Goal: Task Accomplishment & Management: Manage account settings

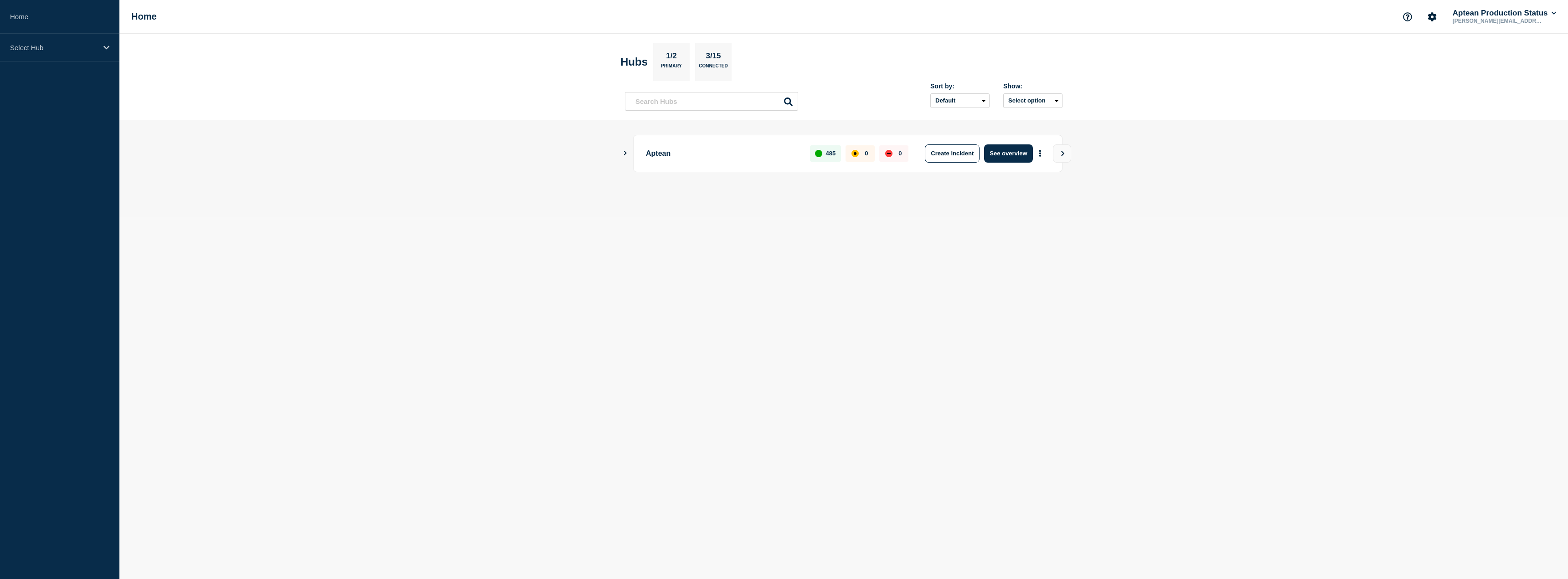
click at [626, 148] on div "Aptean 485 0 0 Create incident See overview" at bounding box center [844, 153] width 438 height 37
click at [625, 156] on button "Show Connected Hubs" at bounding box center [625, 153] width 4 height 7
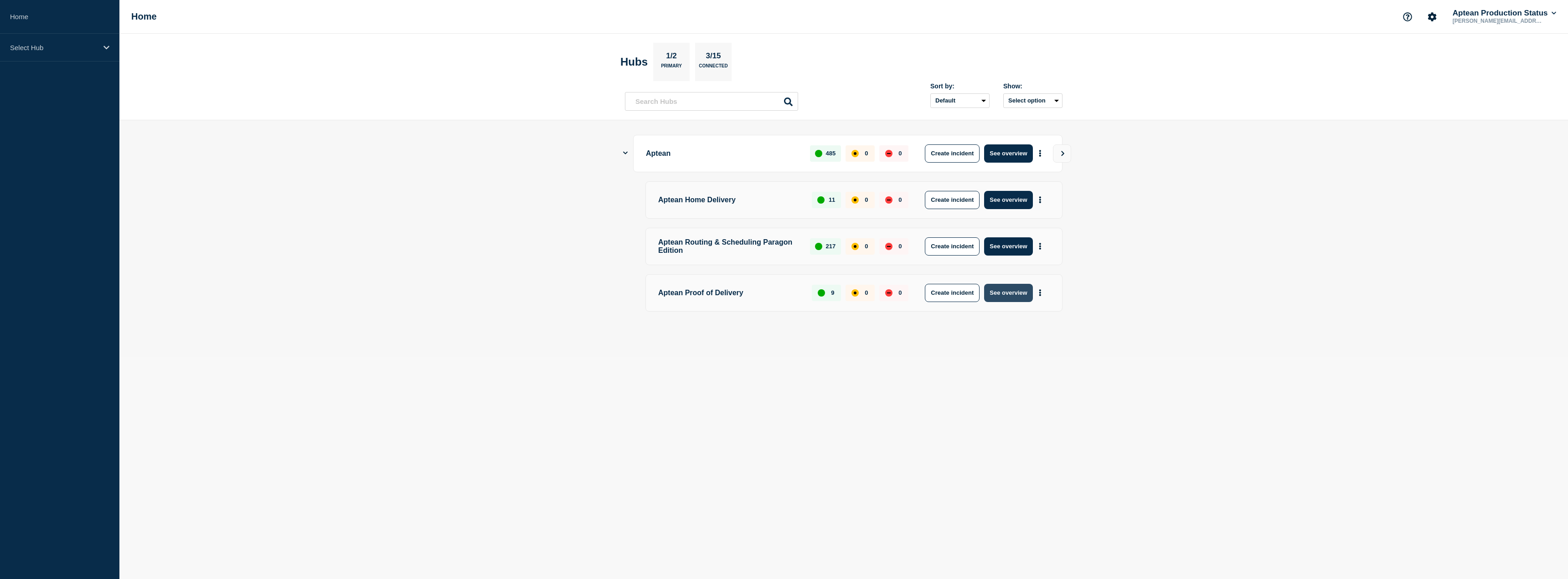
click at [1014, 296] on button "See overview" at bounding box center [1008, 293] width 48 height 18
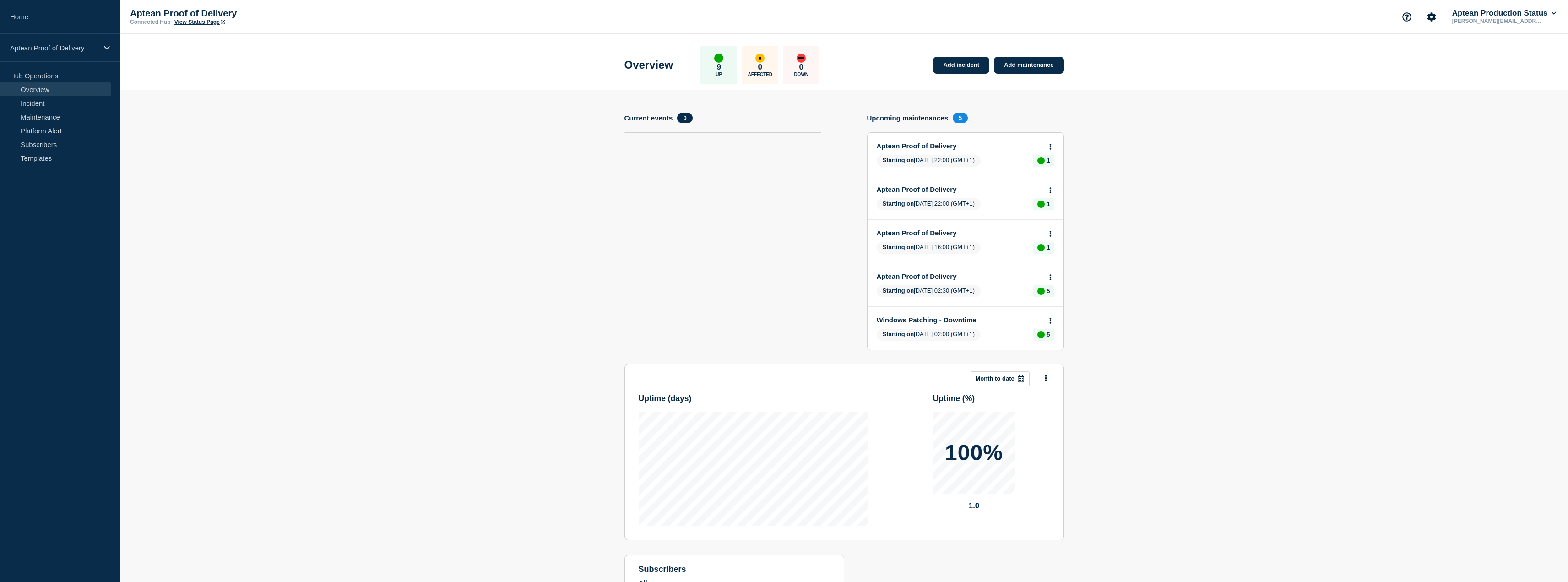
click at [939, 149] on link "Aptean Proof of Delivery" at bounding box center [959, 146] width 165 height 8
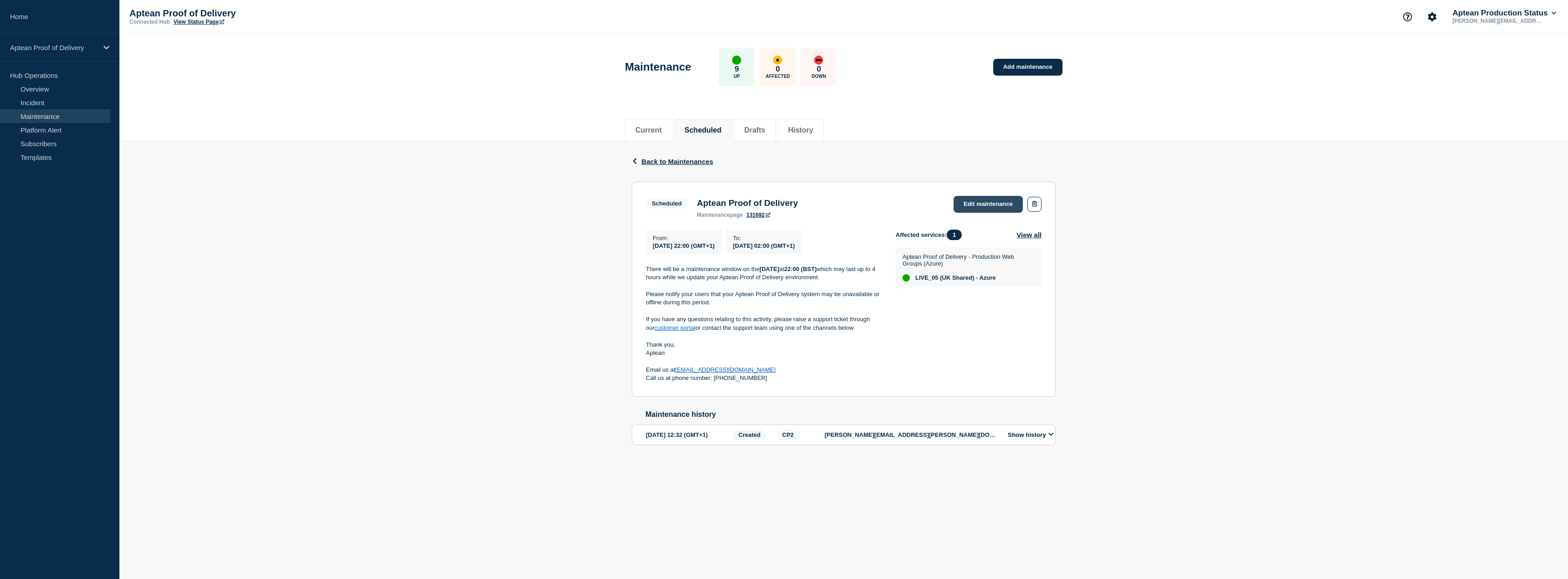
click at [994, 205] on link "Edit maintenance" at bounding box center [989, 204] width 69 height 17
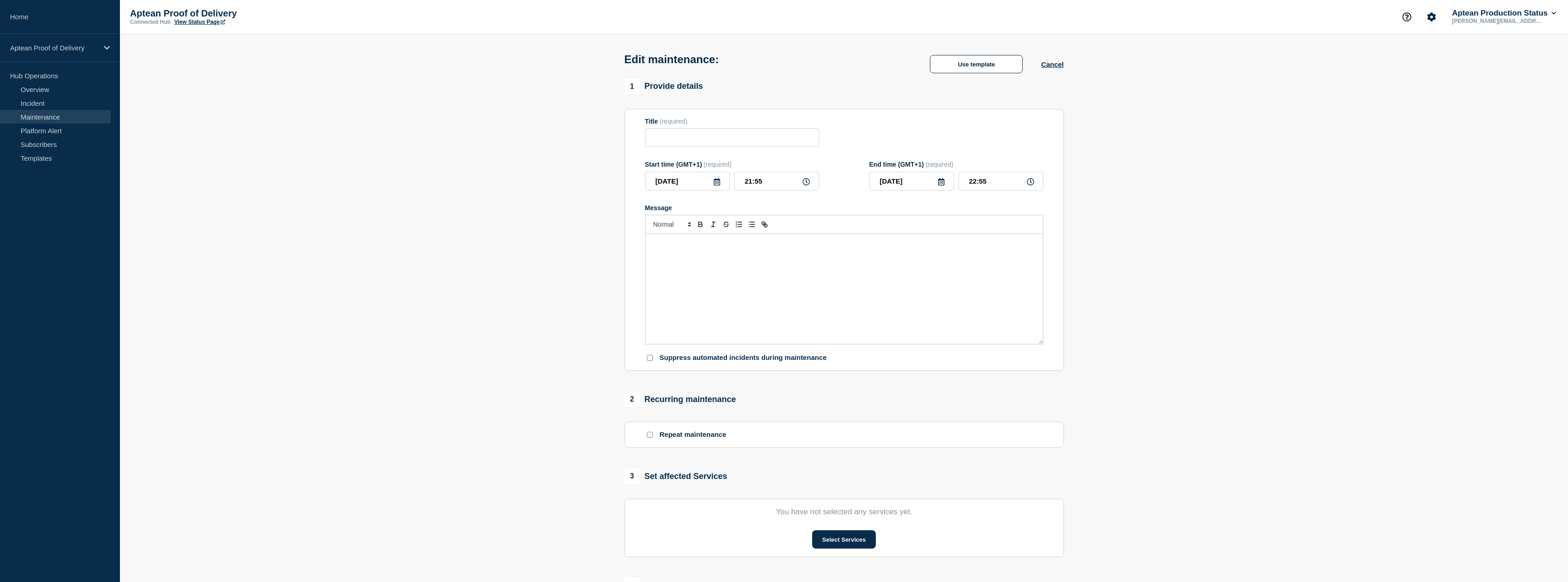
type input "Aptean Proof of Delivery"
type input "22:00"
type input "2025-09-05"
type input "02:00"
checkbox input "true"
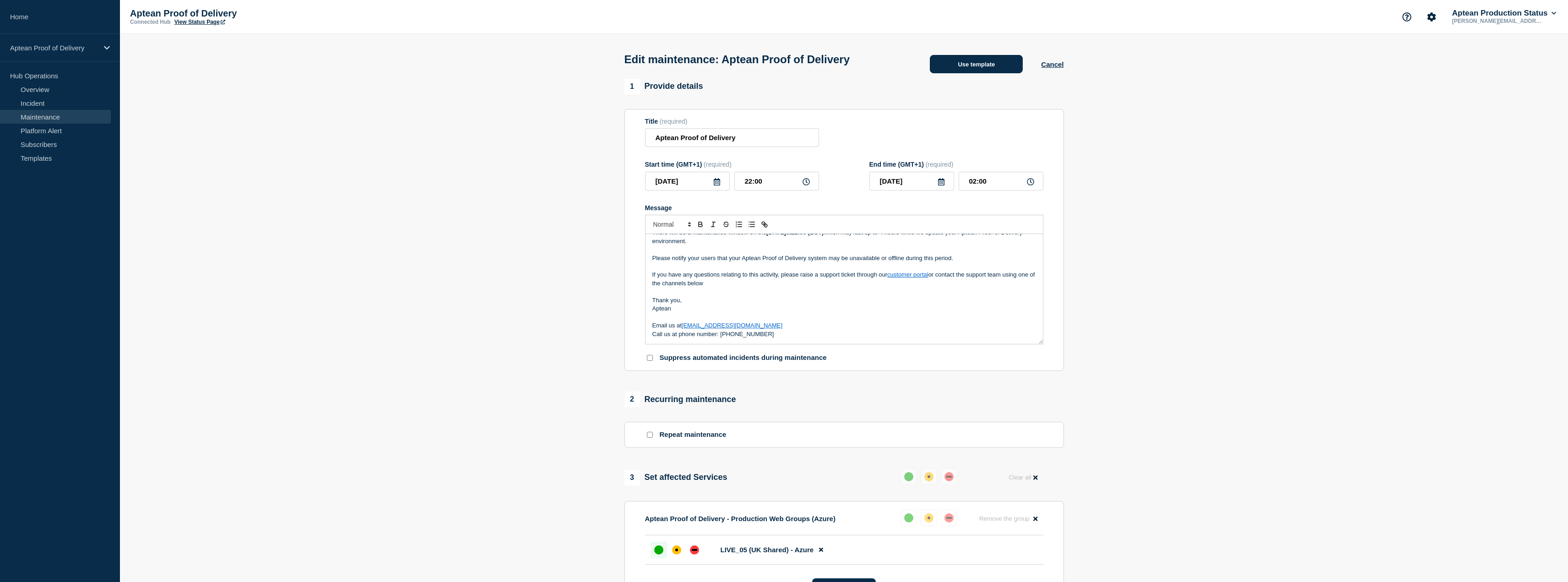
click at [988, 68] on button "Use template" at bounding box center [976, 64] width 93 height 18
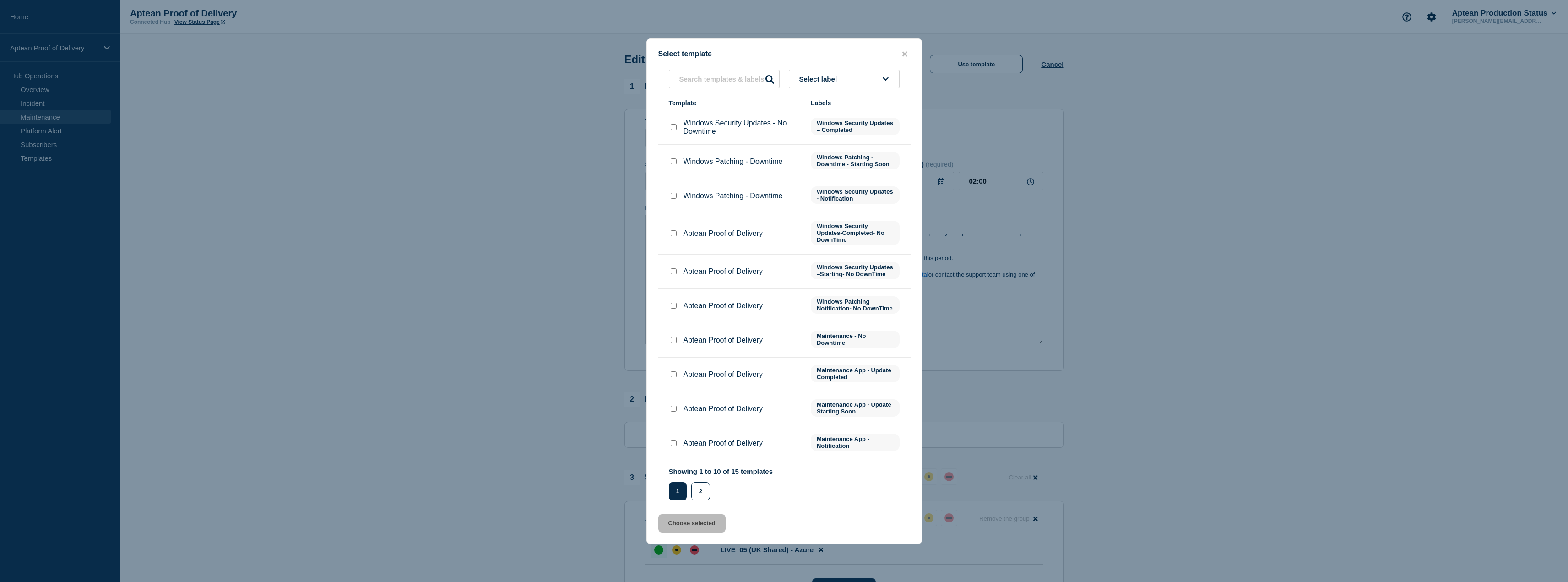
click at [672, 411] on input "Aptean Proof of Delivery checkbox" at bounding box center [674, 408] width 6 height 6
checkbox input "true"
click at [692, 532] on button "Choose selected" at bounding box center [692, 523] width 67 height 18
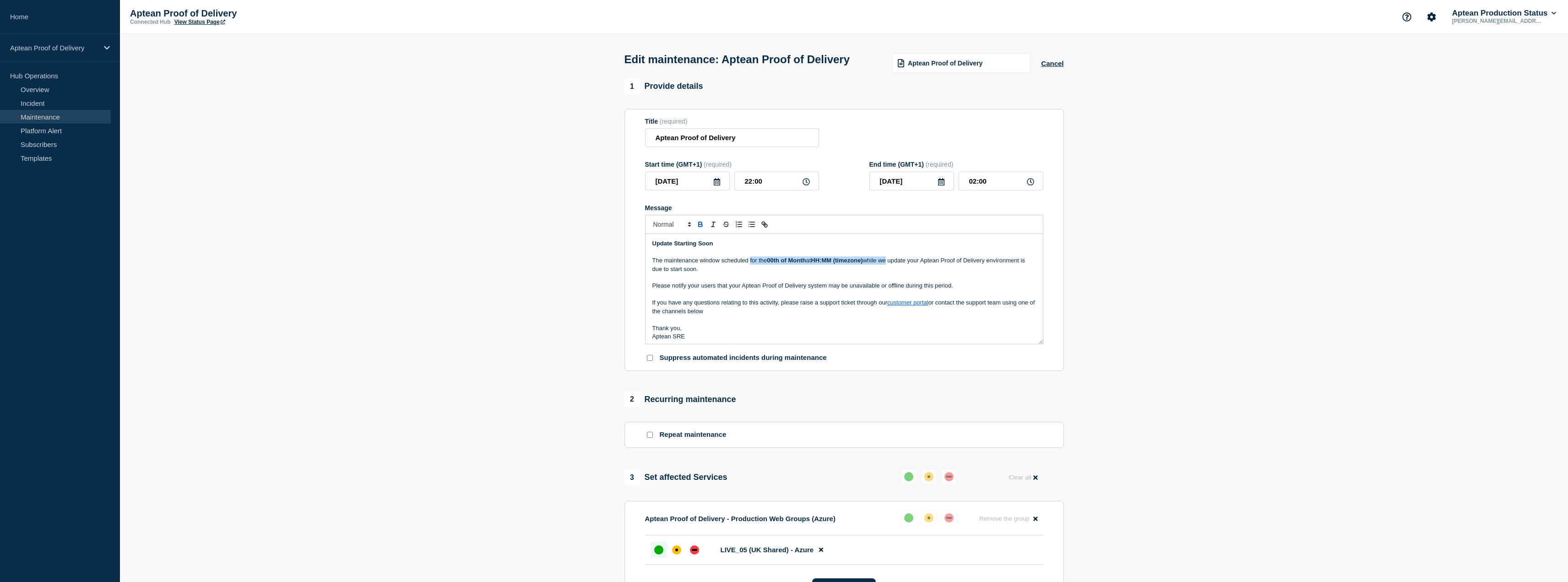
drag, startPoint x: 750, startPoint y: 279, endPoint x: 892, endPoint y: 282, distance: 142.0
click at [892, 273] on p "The maintenance window scheduled for the 00th of Month at HH:MM (timezone) whil…" at bounding box center [844, 265] width 384 height 17
click at [825, 273] on p "Message" at bounding box center [844, 269] width 384 height 8
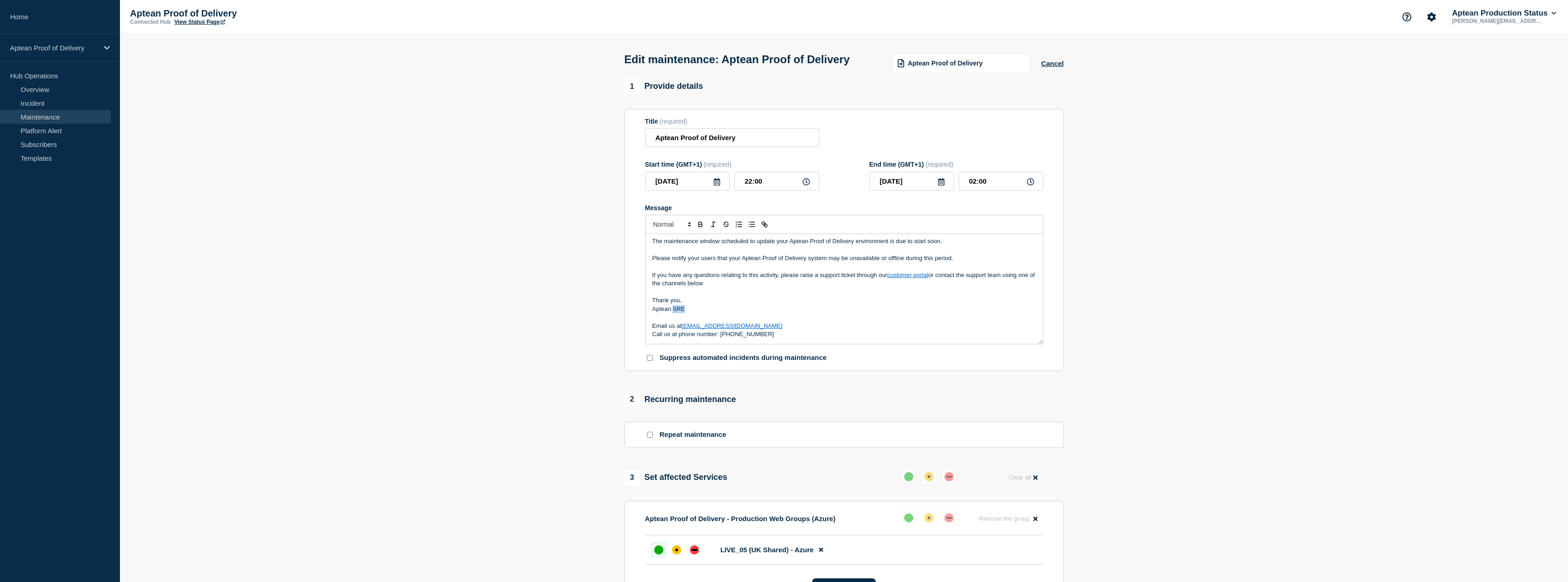
drag, startPoint x: 693, startPoint y: 326, endPoint x: 673, endPoint y: 326, distance: 20.0
click at [673, 313] on p "Aptean SRE" at bounding box center [844, 309] width 384 height 8
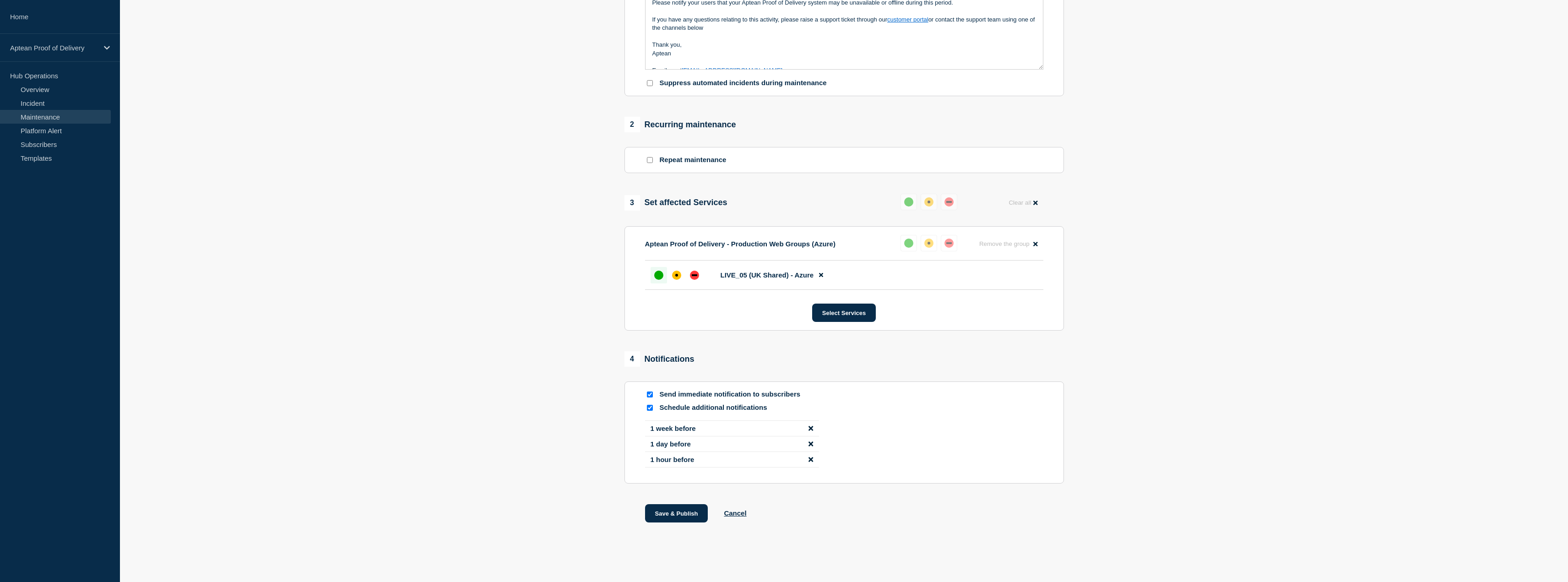
scroll to position [292, 0]
click at [675, 278] on div "affected" at bounding box center [676, 275] width 9 height 9
click at [674, 509] on button "Save & Publish" at bounding box center [676, 513] width 63 height 18
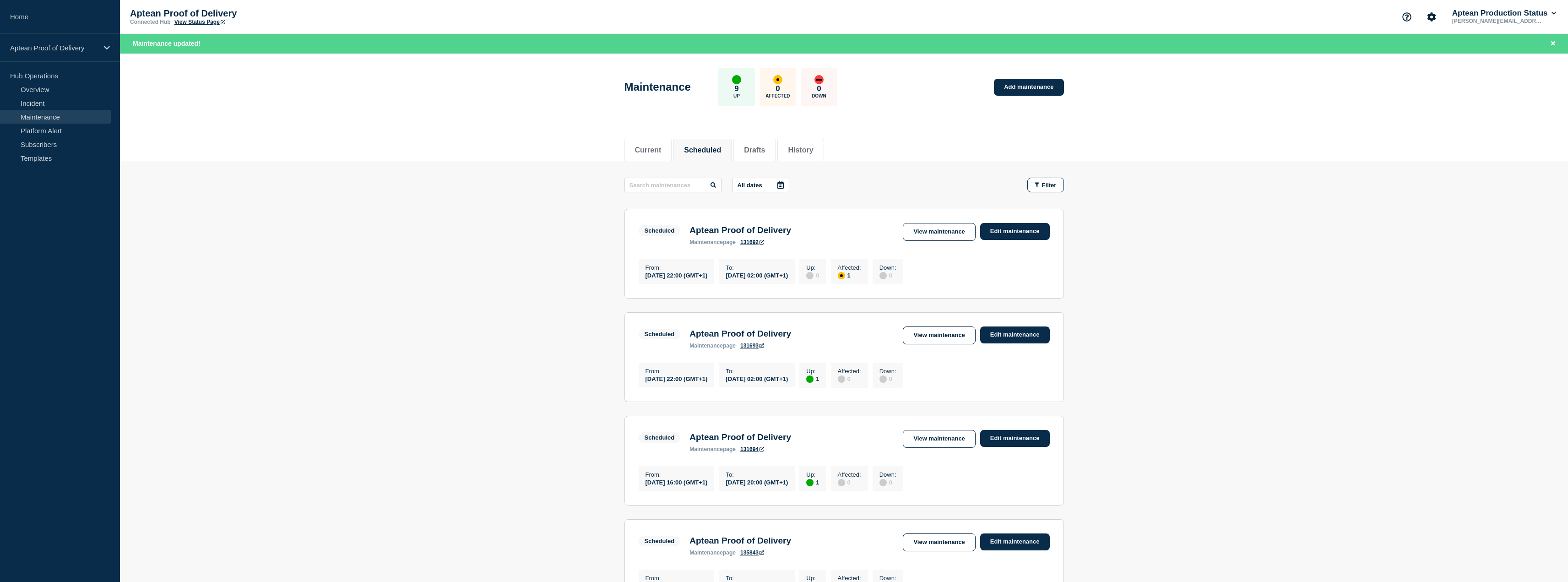
click at [934, 221] on section "Scheduled Aptean Proof of Delivery maintenance page 131692 View maintenance Edi…" at bounding box center [844, 253] width 440 height 90
click at [930, 227] on link "View maintenance" at bounding box center [939, 232] width 72 height 18
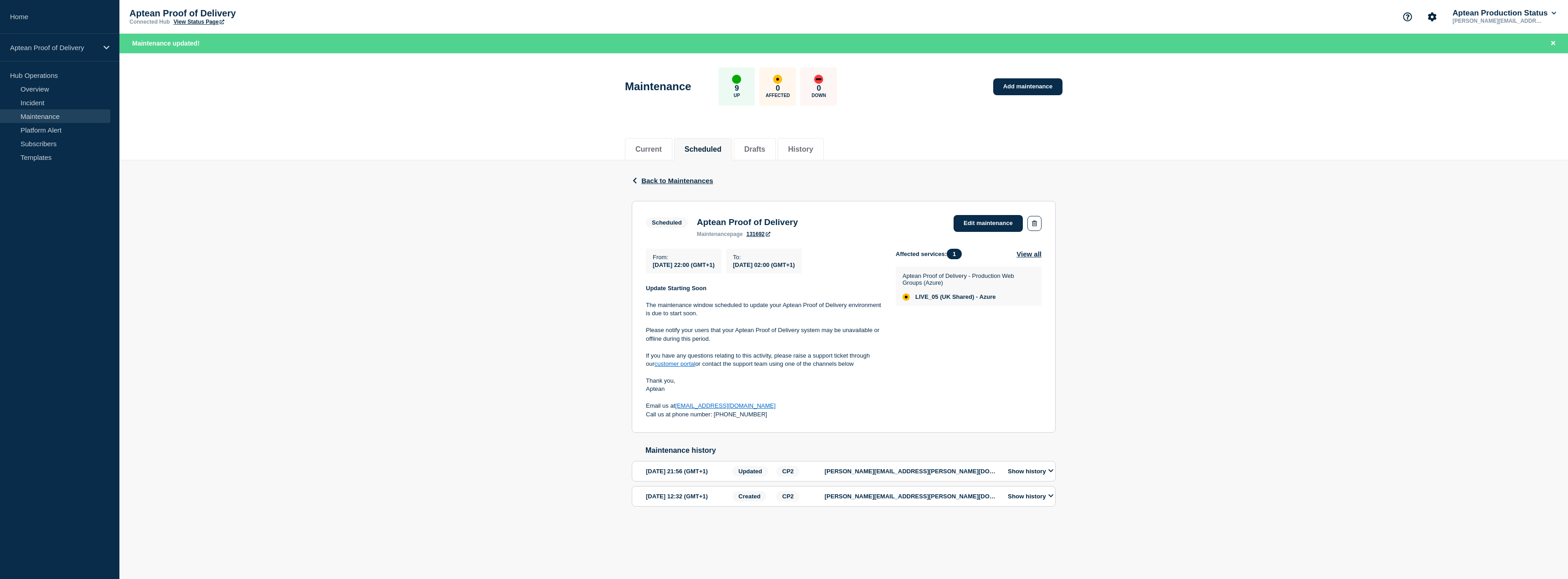
click at [402, 148] on div "Current Scheduled Drafts History" at bounding box center [844, 145] width 1449 height 32
click at [527, 140] on div "Current Scheduled Drafts History" at bounding box center [844, 145] width 1449 height 32
click at [553, 277] on div "Back Back to Maintenances Scheduled Aptean Proof of Delivery From 2025-09-04 22…" at bounding box center [844, 348] width 1449 height 375
click at [1150, 423] on div "Back Back to Maintenances Scheduled Aptean Proof of Delivery From 2025-09-04 22…" at bounding box center [844, 348] width 1449 height 375
click at [1255, 394] on div "Back Back to Maintenances Scheduled Aptean Proof of Delivery From 2025-09-04 22…" at bounding box center [844, 348] width 1449 height 375
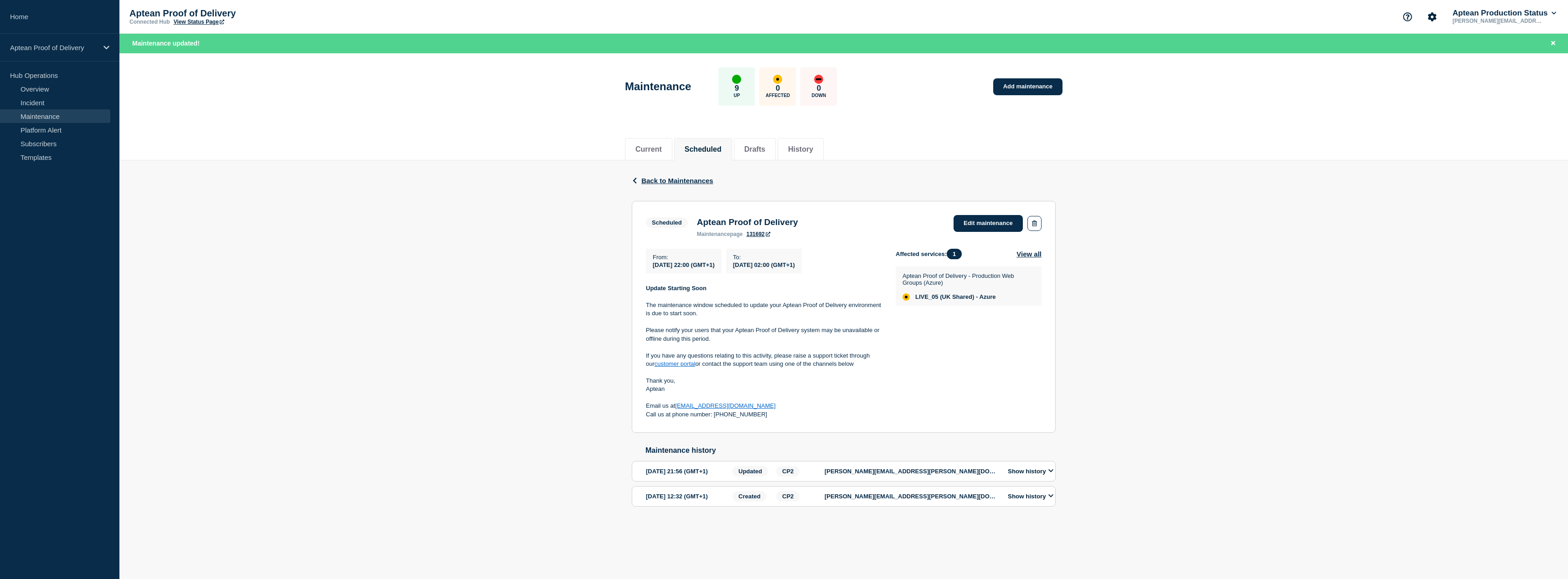
click at [369, 224] on div "Back Back to Maintenances Scheduled Aptean Proof of Delivery From 2025-09-04 22…" at bounding box center [844, 348] width 1449 height 375
click at [547, 416] on div "Back Back to Maintenances Scheduled Aptean Proof of Delivery From 2025-09-04 22…" at bounding box center [844, 348] width 1449 height 375
click at [32, 97] on link "Incident" at bounding box center [55, 102] width 110 height 13
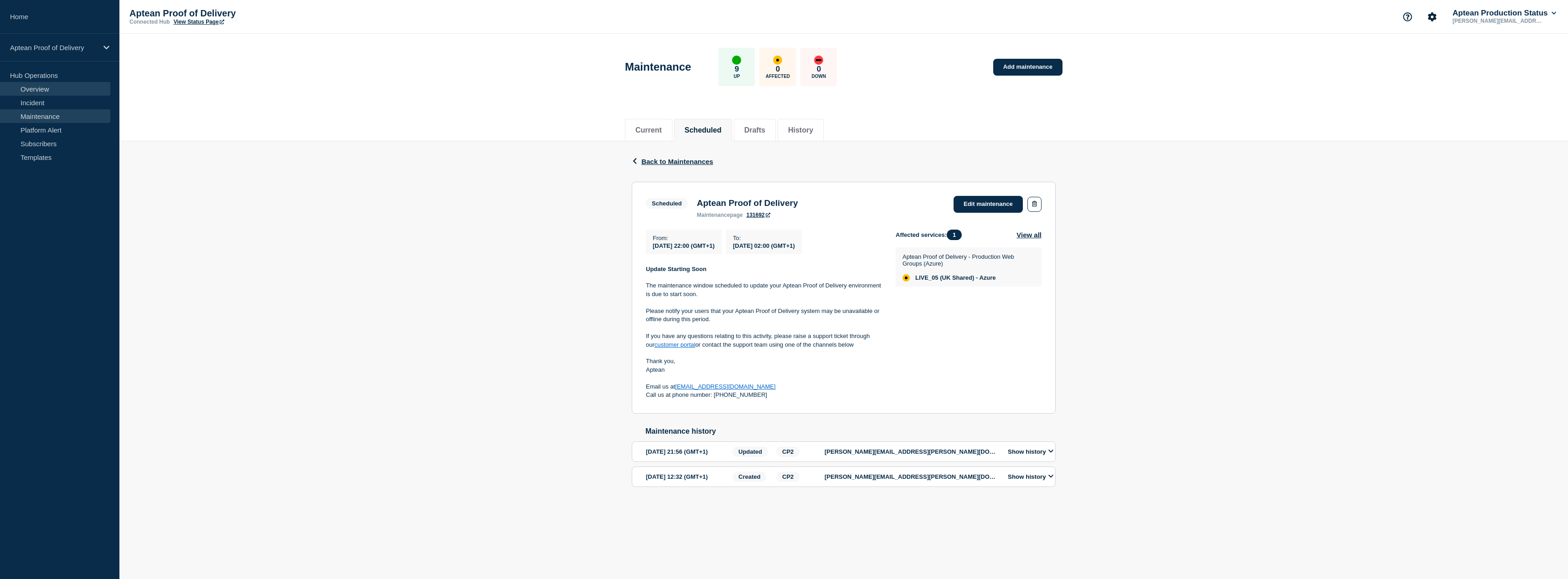
click at [35, 92] on link "Overview" at bounding box center [55, 89] width 110 height 13
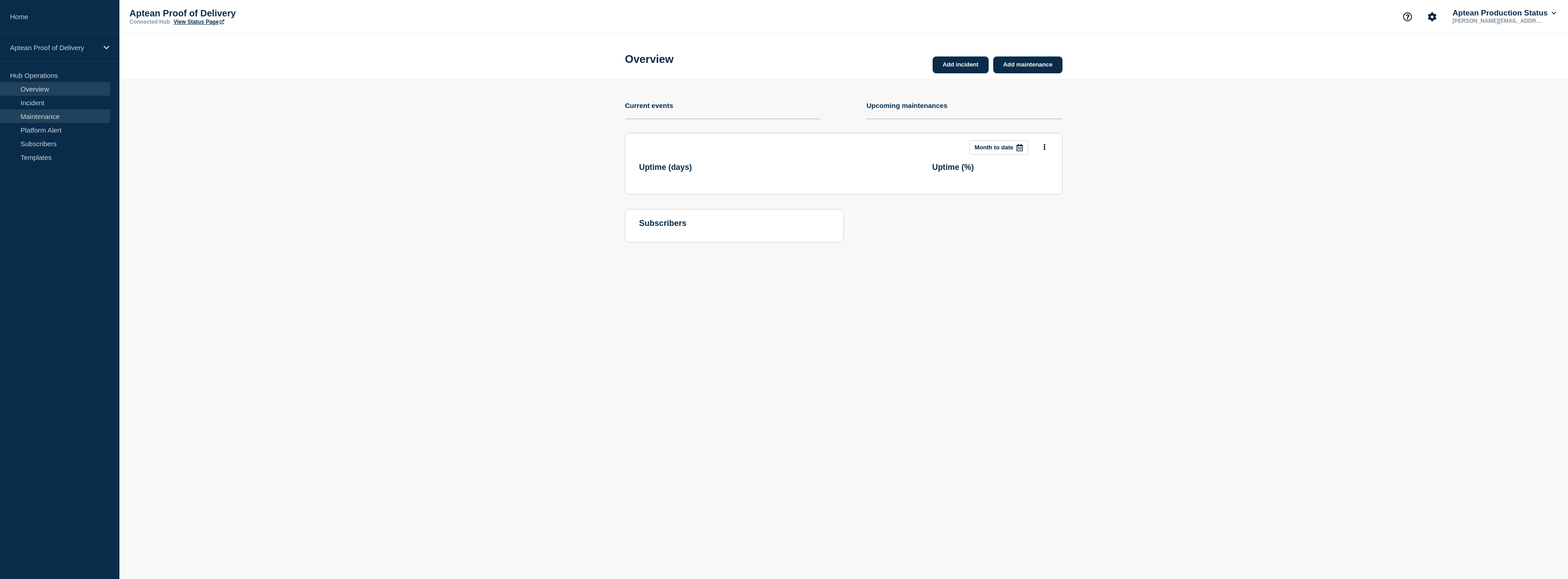
click at [33, 118] on link "Maintenance" at bounding box center [55, 116] width 110 height 13
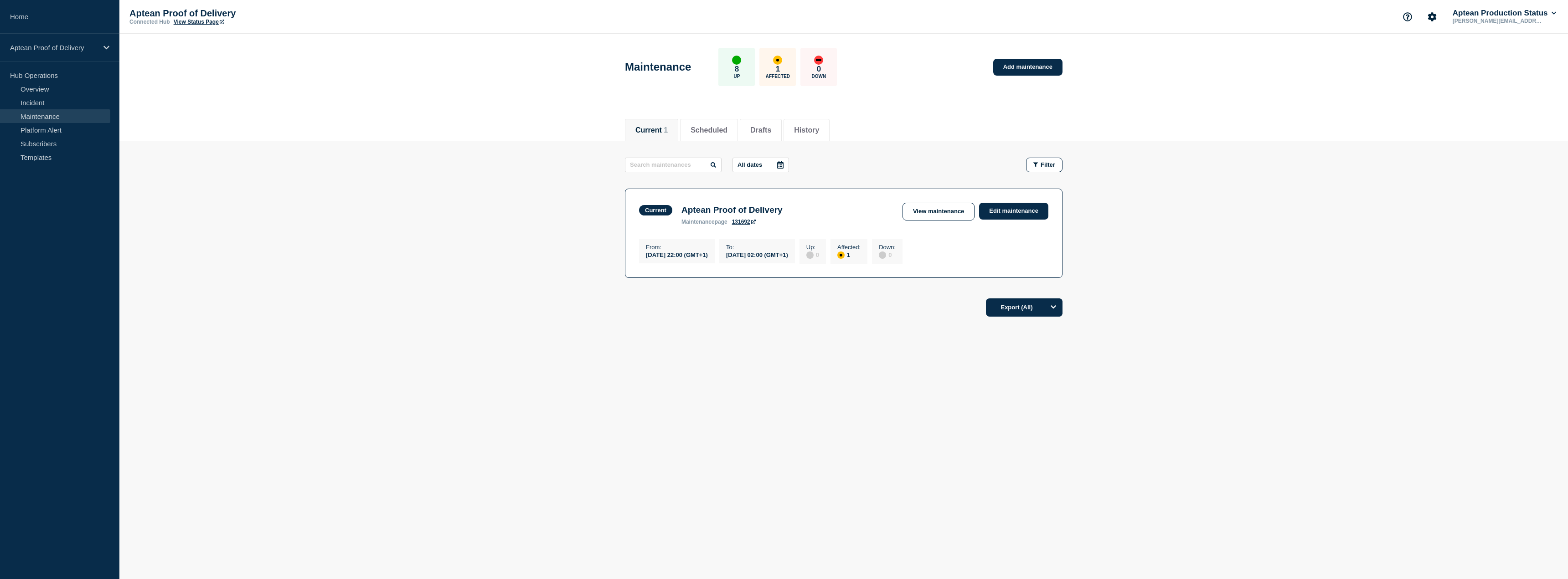
drag, startPoint x: 509, startPoint y: 370, endPoint x: 532, endPoint y: 383, distance: 26.4
click at [509, 370] on div "Current Scheduled Drafts History Current 1 Scheduled Drafts History All dates F…" at bounding box center [844, 248] width 1449 height 276
